Goal: Task Accomplishment & Management: Manage account settings

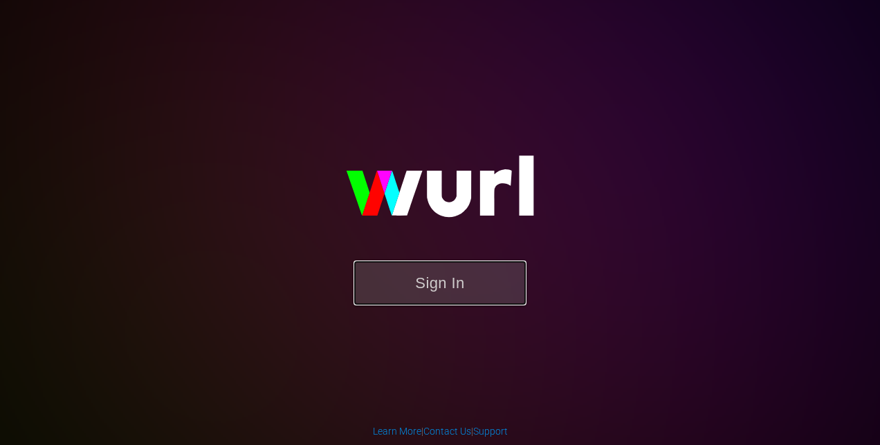
click at [465, 284] on button "Sign In" at bounding box center [439, 283] width 173 height 45
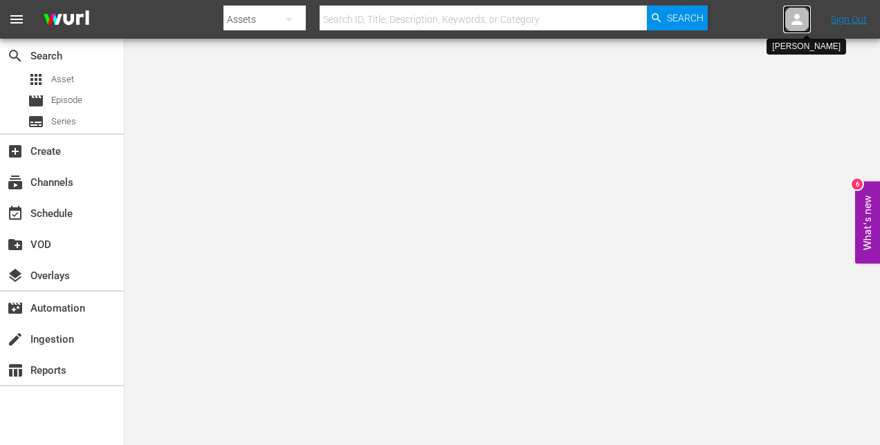
click at [798, 27] on icon at bounding box center [797, 19] width 17 height 17
